Goal: Information Seeking & Learning: Learn about a topic

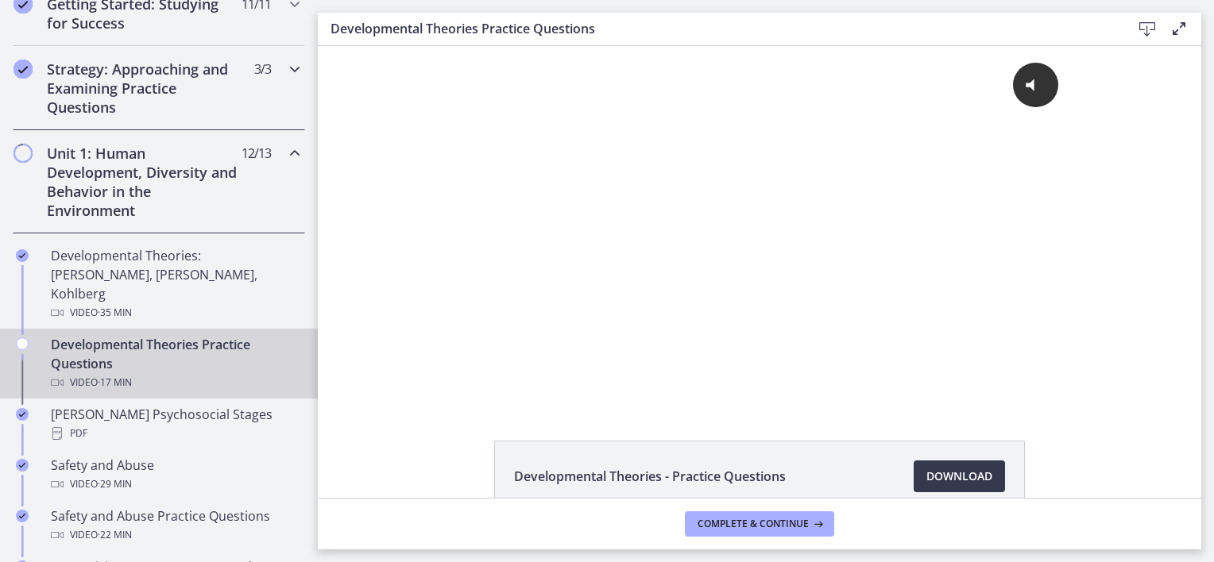
scroll to position [238, 0]
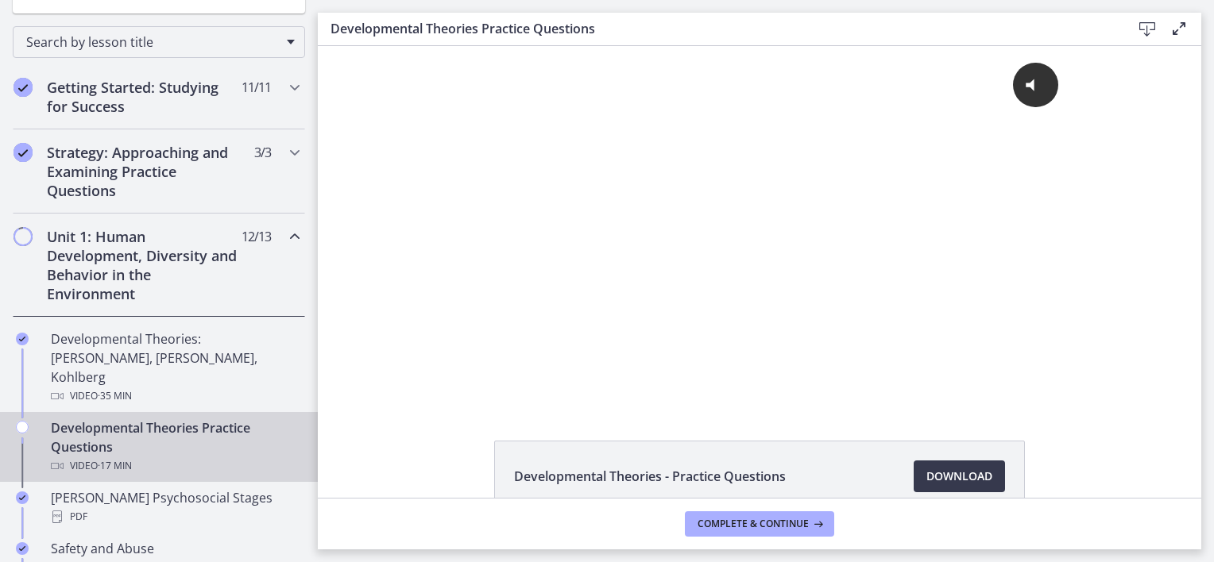
click at [285, 234] on icon "Chapters" at bounding box center [294, 236] width 19 height 19
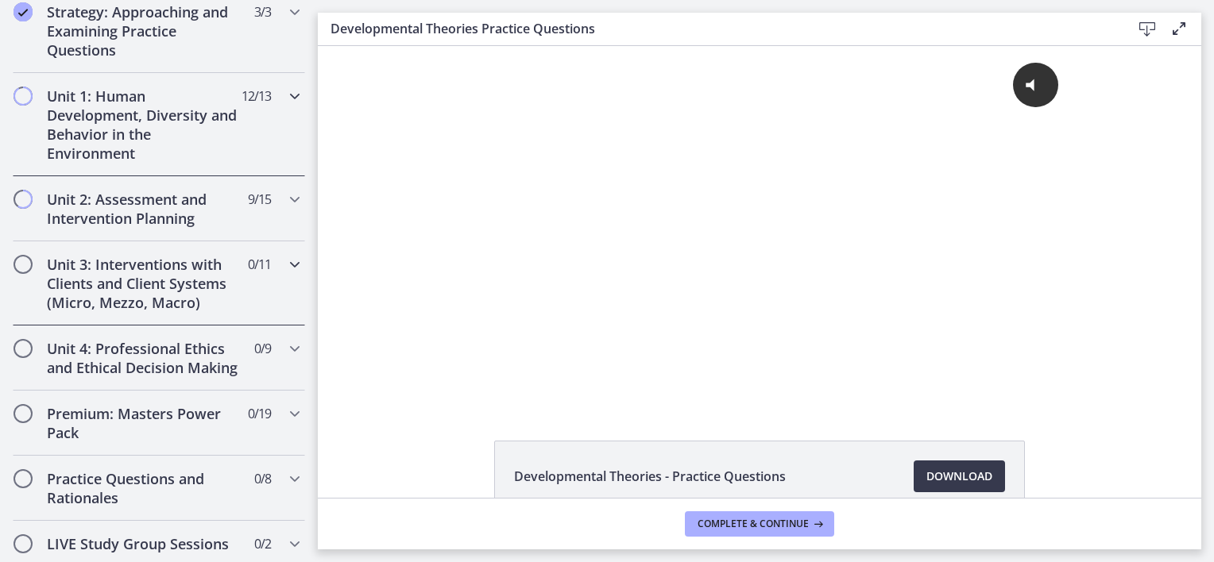
scroll to position [397, 0]
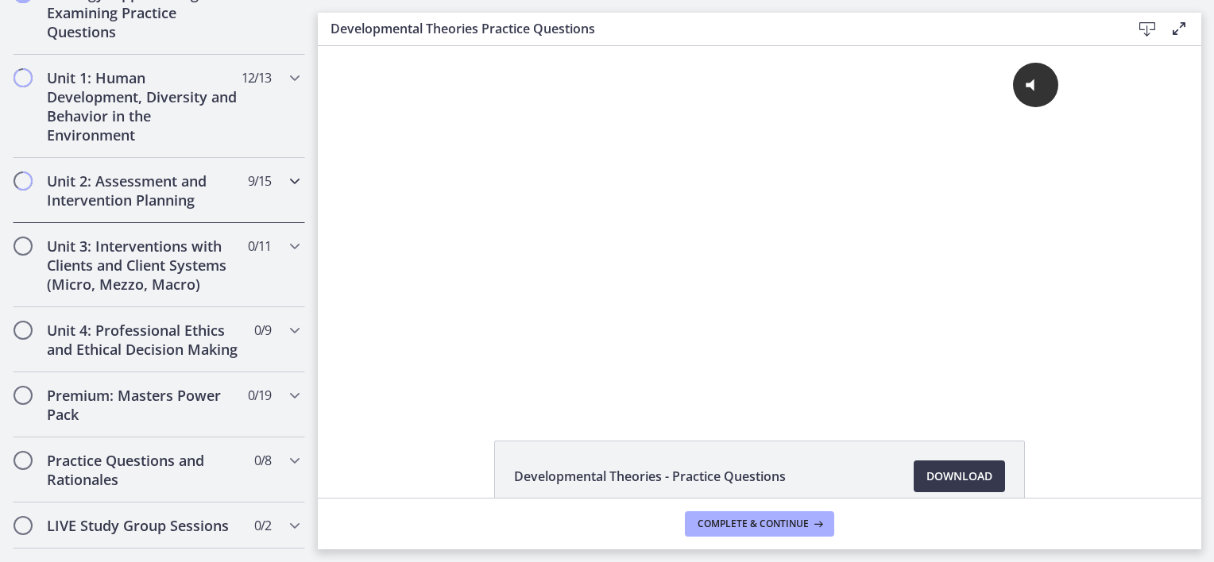
click at [295, 172] on div "Unit 2: Assessment and Intervention Planning 9 / 15 Completed" at bounding box center [159, 190] width 318 height 65
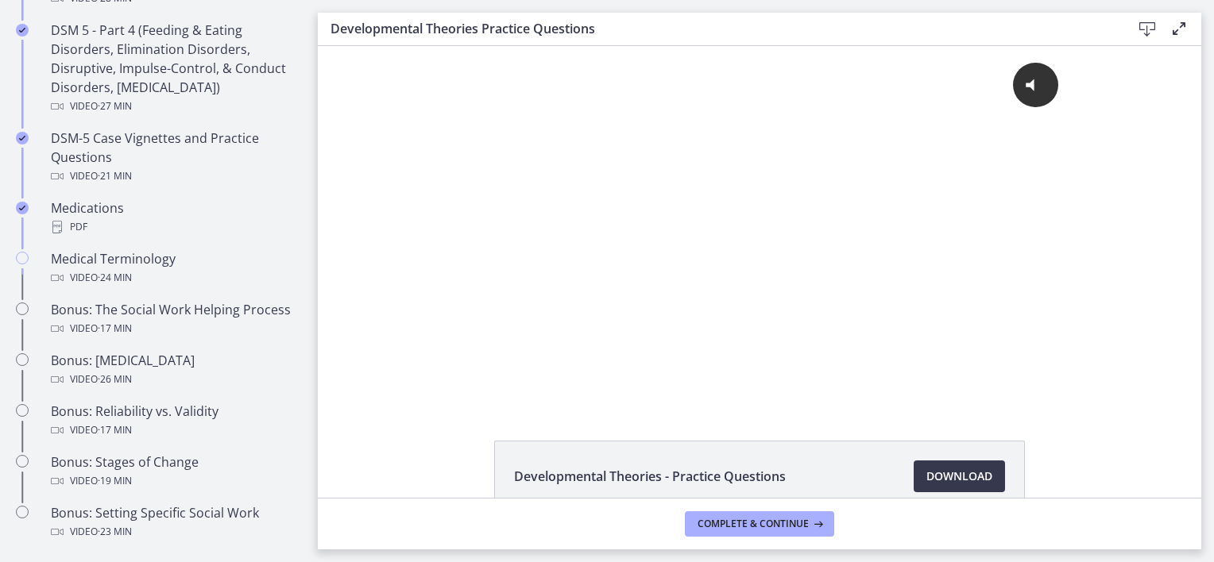
scroll to position [1033, 0]
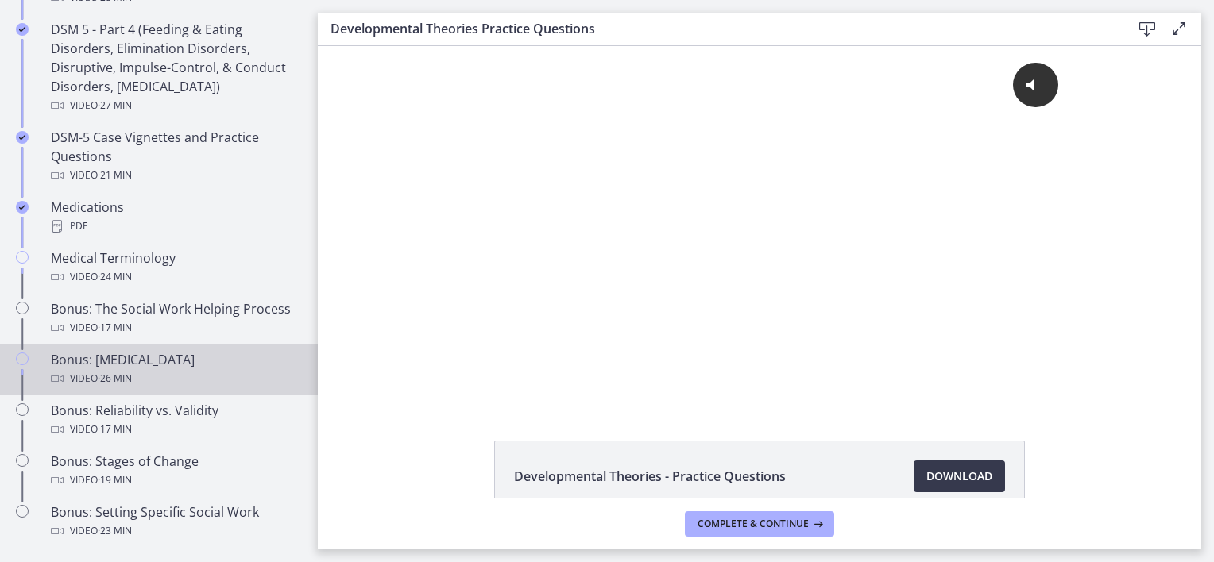
click at [177, 362] on link "Bonus: [MEDICAL_DATA] Video · 26 min" at bounding box center [159, 369] width 318 height 51
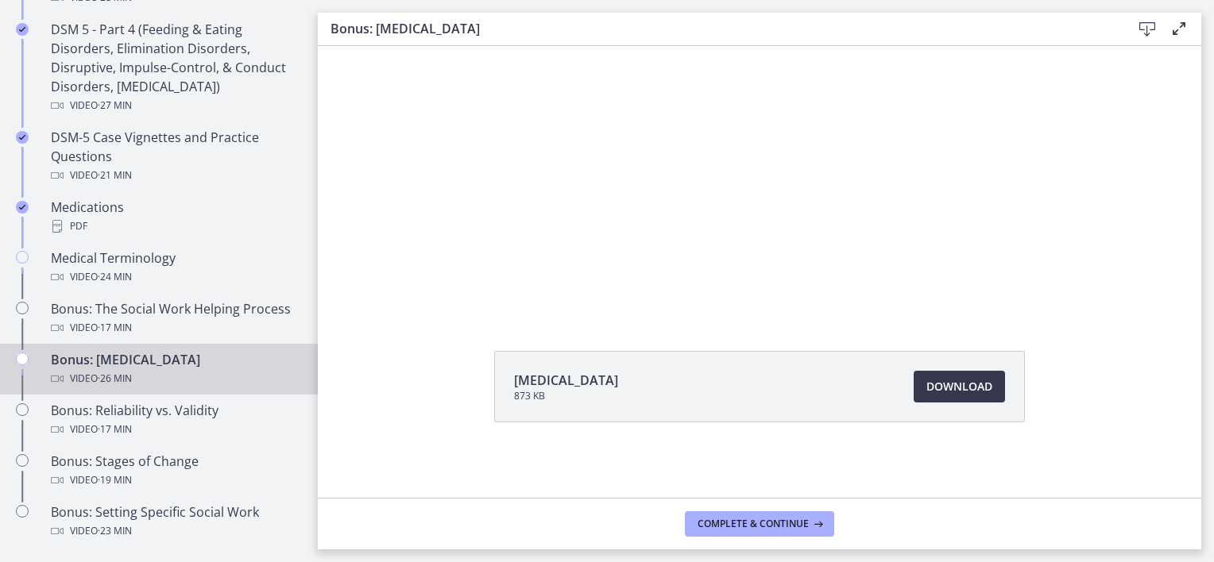
scroll to position [10, 0]
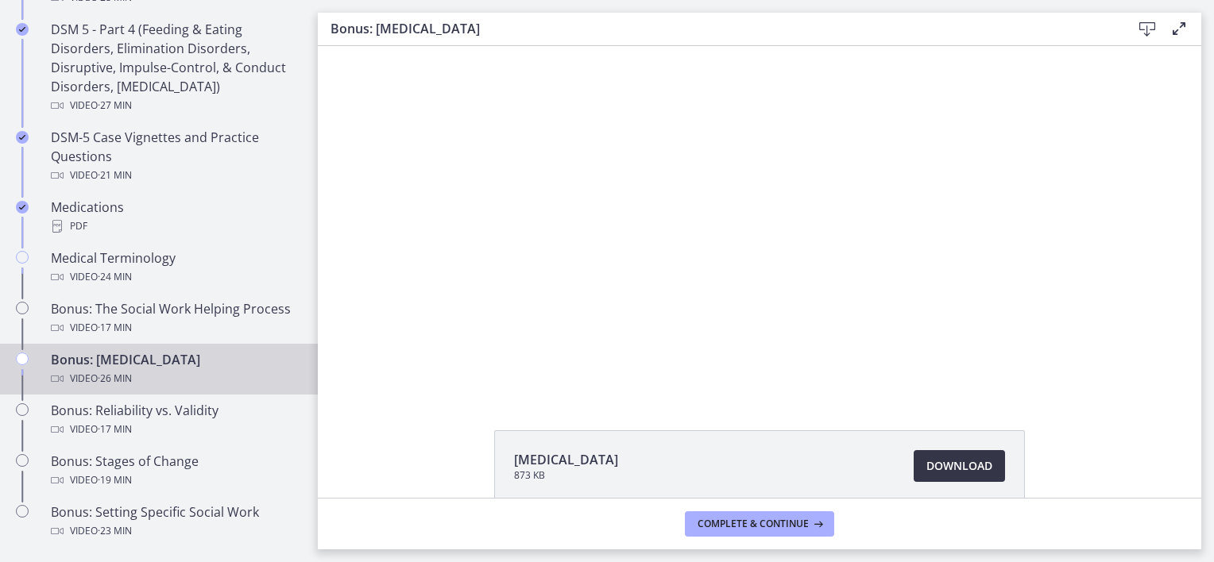
click at [938, 469] on span "Download Opens in a new window" at bounding box center [959, 466] width 66 height 19
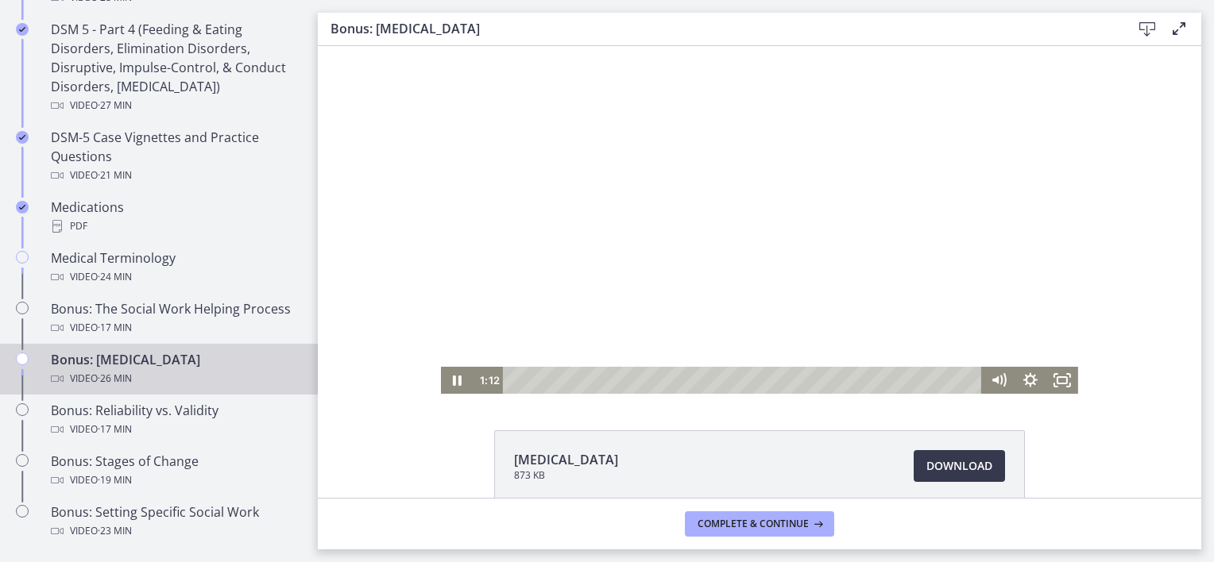
click at [620, 182] on div at bounding box center [759, 215] width 637 height 358
